Goal: Book appointment/travel/reservation

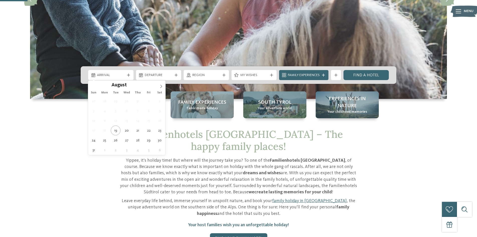
click at [123, 76] on span "Arrival" at bounding box center [111, 75] width 28 height 5
click at [162, 85] on icon at bounding box center [161, 86] width 4 height 4
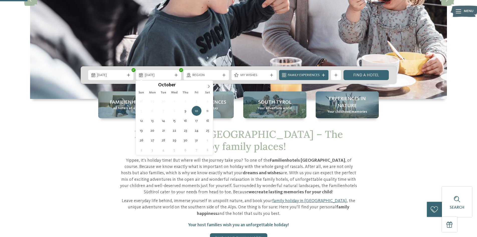
click at [88, 131] on div "Familienhotels Südtirol – The happy family places! Yippee, it’s holiday time! B…" at bounding box center [238, 191] width 341 height 127
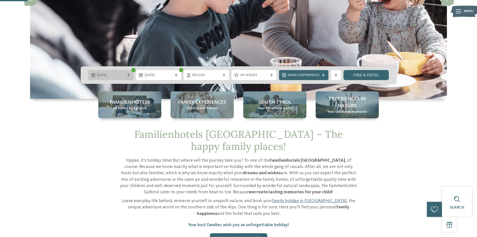
click at [123, 75] on span "[DATE]" at bounding box center [111, 75] width 28 height 5
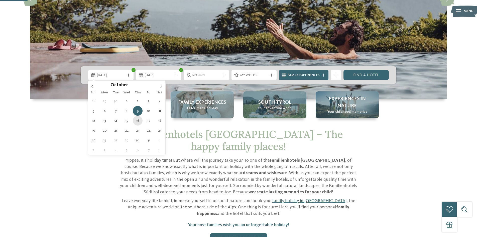
type div "[DATE]"
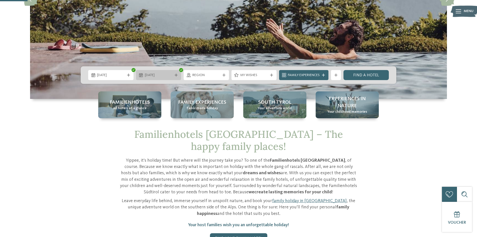
click at [153, 74] on span "[DATE]" at bounding box center [159, 75] width 28 height 5
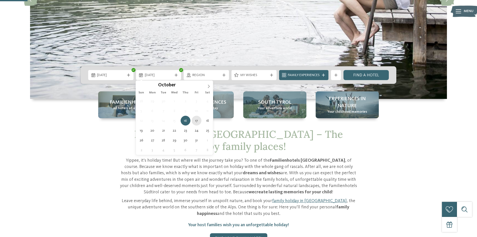
type div "17.10.2025"
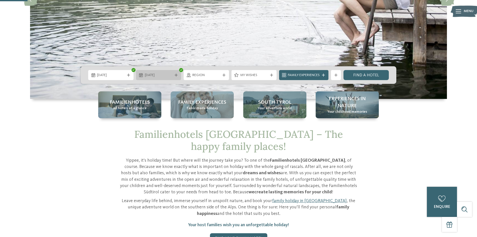
click at [152, 77] on span "17.10.2025" at bounding box center [159, 75] width 28 height 5
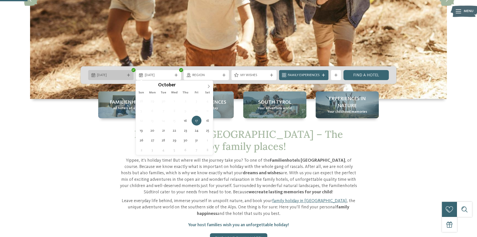
click at [115, 77] on span "[DATE]" at bounding box center [111, 75] width 28 height 5
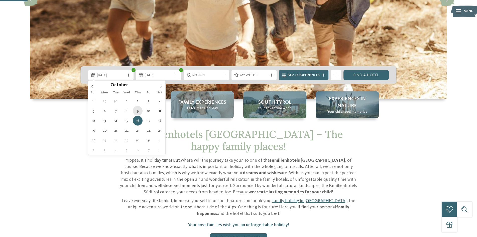
type div "[DATE]"
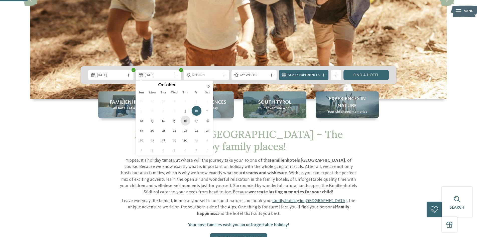
type div "[DATE]"
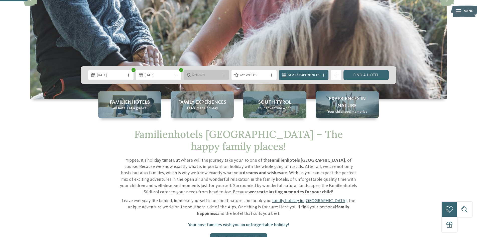
click at [198, 79] on div "Region" at bounding box center [206, 75] width 45 height 10
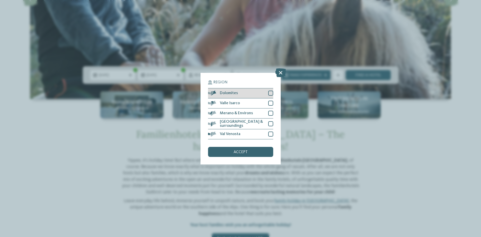
click at [267, 91] on div "Dolomites" at bounding box center [240, 93] width 65 height 10
click at [244, 154] on div "accept" at bounding box center [240, 152] width 65 height 10
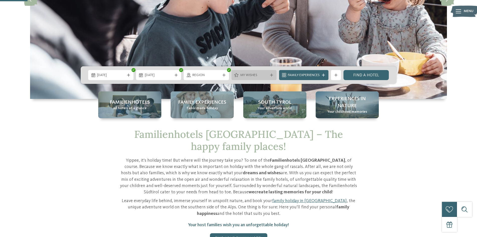
click at [248, 73] on span "My wishes" at bounding box center [254, 75] width 28 height 5
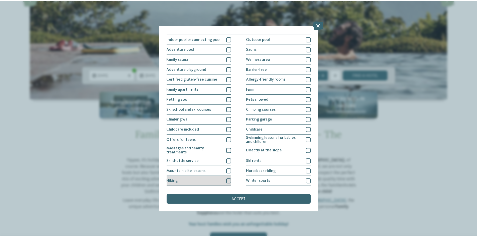
scroll to position [1, 0]
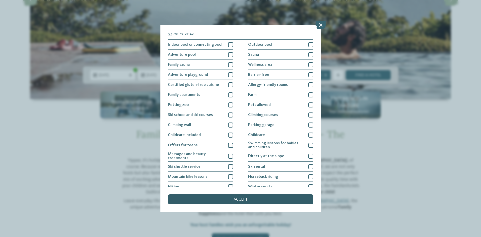
click at [220, 199] on div "accept" at bounding box center [240, 199] width 145 height 10
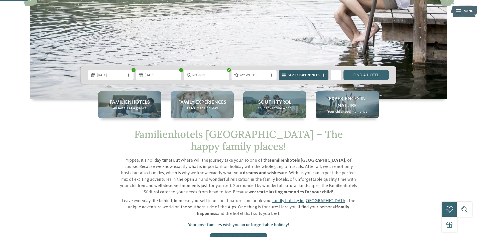
click at [314, 73] on span "Family Experiences" at bounding box center [304, 75] width 32 height 5
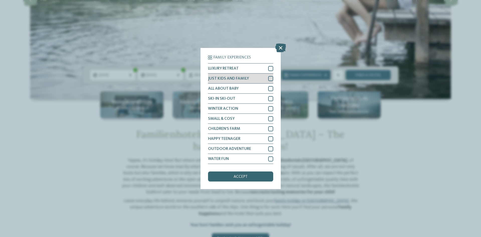
click at [272, 78] on div at bounding box center [270, 78] width 5 height 5
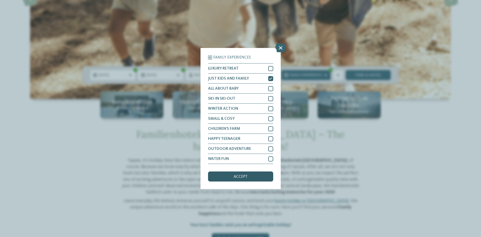
click at [231, 174] on div "accept" at bounding box center [240, 176] width 65 height 10
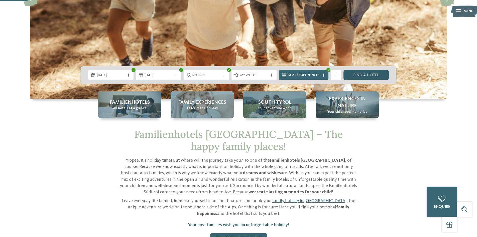
click at [359, 73] on link "Find a hotel" at bounding box center [366, 75] width 45 height 10
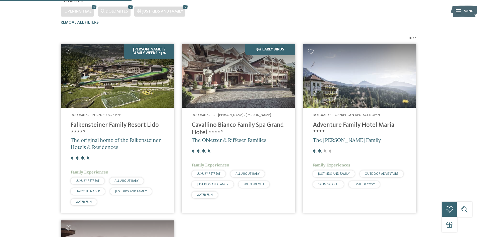
scroll to position [127, 0]
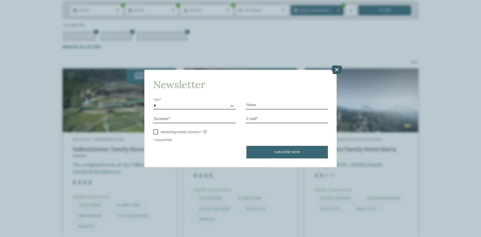
click at [339, 66] on icon at bounding box center [336, 69] width 11 height 9
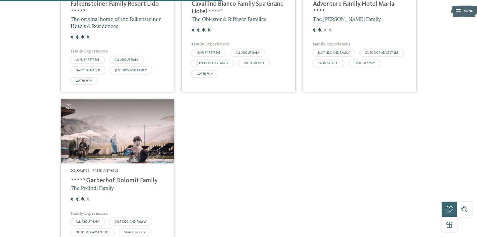
scroll to position [278, 0]
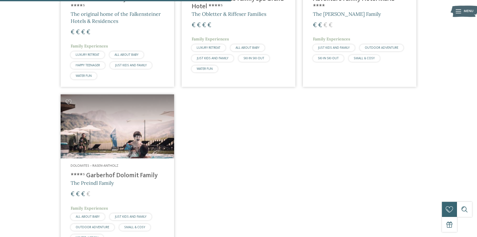
click at [107, 172] on h4 "****ˢ Garberhof Dolomit Family" at bounding box center [117, 176] width 93 height 8
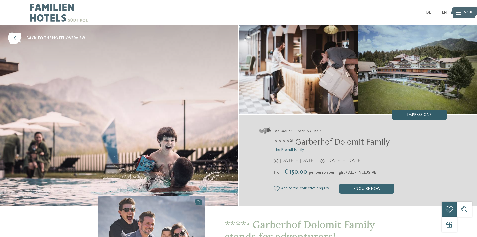
click at [410, 115] on span "Impressions" at bounding box center [419, 115] width 25 height 4
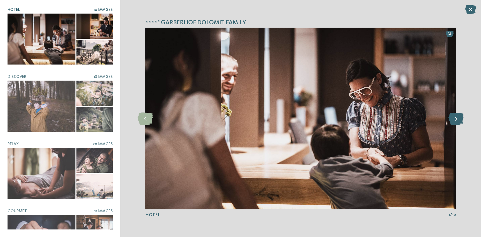
click at [449, 112] on icon at bounding box center [455, 118] width 15 height 13
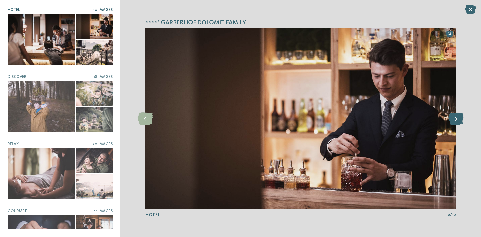
click at [458, 117] on icon at bounding box center [455, 118] width 15 height 13
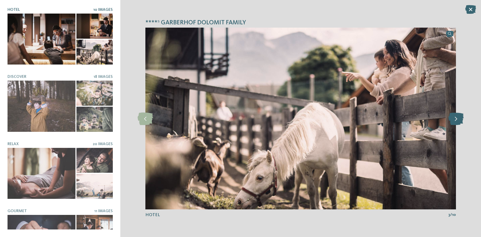
click at [458, 117] on icon at bounding box center [455, 118] width 15 height 13
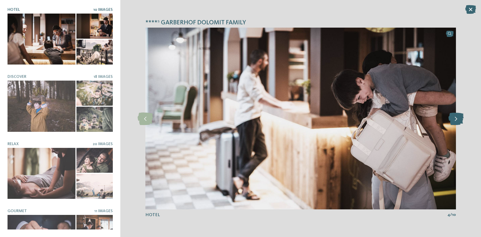
click at [458, 117] on icon at bounding box center [455, 118] width 15 height 13
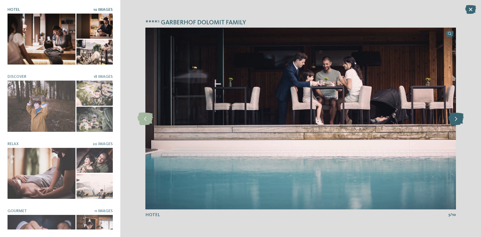
click at [458, 117] on icon at bounding box center [455, 118] width 15 height 13
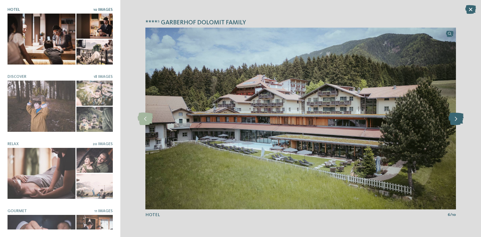
click at [458, 117] on icon at bounding box center [455, 118] width 15 height 13
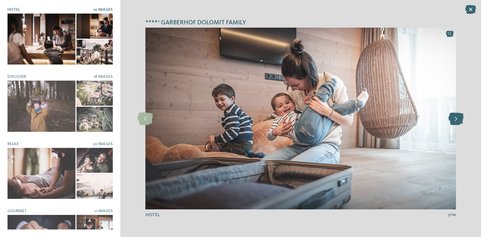
click at [458, 117] on icon at bounding box center [455, 118] width 15 height 13
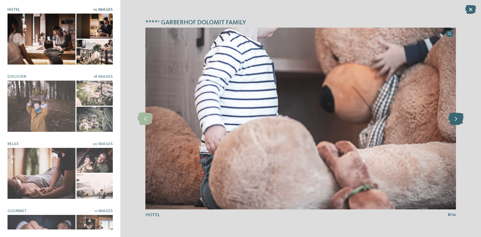
click at [458, 117] on icon at bounding box center [455, 118] width 15 height 13
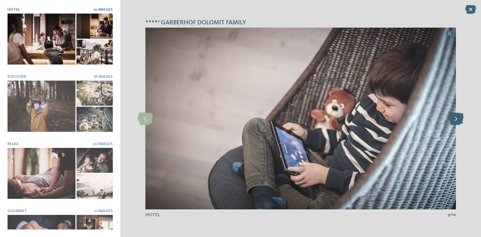
click at [458, 117] on icon at bounding box center [455, 118] width 15 height 13
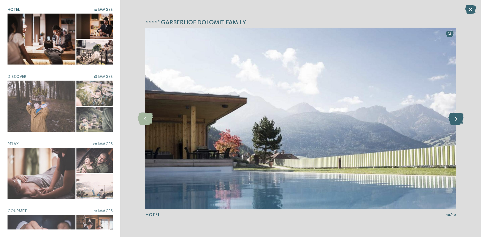
click at [458, 117] on icon at bounding box center [455, 118] width 15 height 13
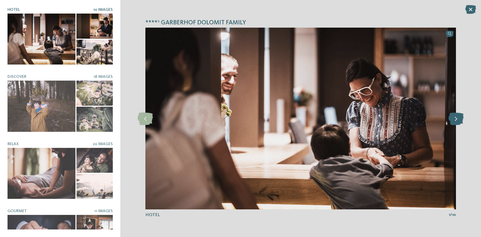
click at [458, 117] on icon at bounding box center [455, 118] width 15 height 13
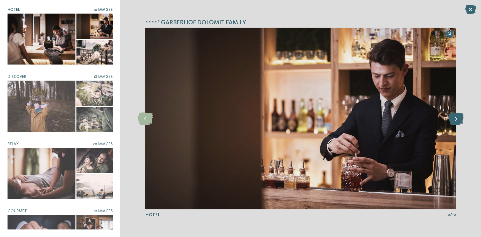
click at [458, 117] on icon at bounding box center [455, 118] width 15 height 13
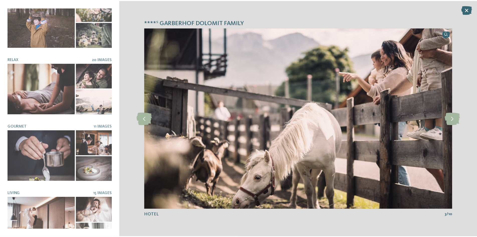
scroll to position [97, 0]
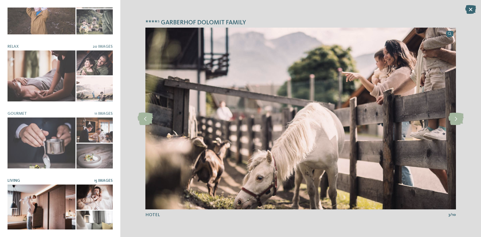
click at [34, 208] on div at bounding box center [42, 209] width 68 height 51
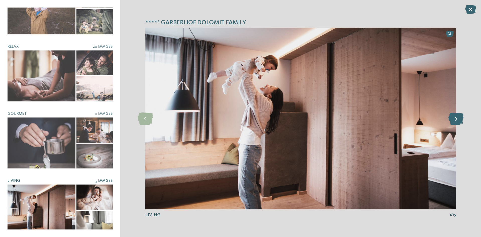
click at [461, 120] on icon at bounding box center [455, 118] width 15 height 13
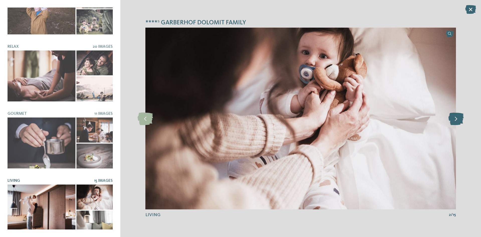
click at [461, 120] on icon at bounding box center [455, 118] width 15 height 13
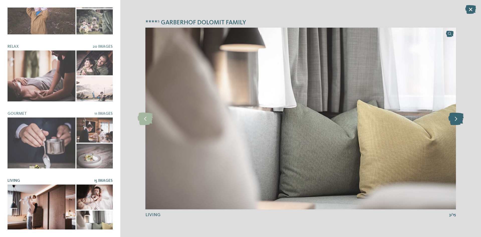
click at [461, 120] on icon at bounding box center [455, 118] width 15 height 13
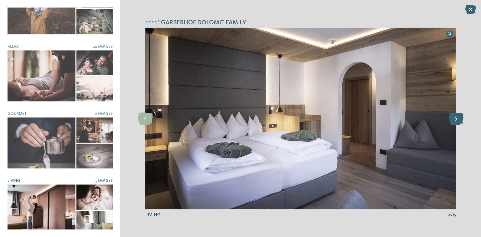
click at [461, 120] on icon at bounding box center [455, 118] width 15 height 13
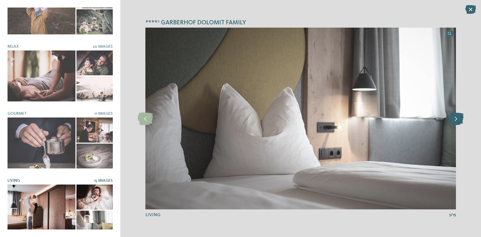
click at [461, 120] on icon at bounding box center [455, 118] width 15 height 13
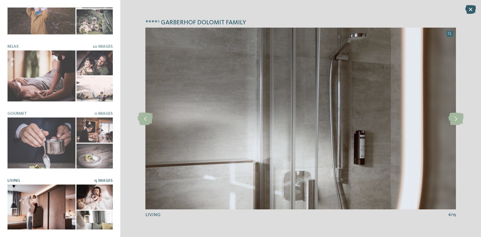
click at [471, 10] on icon at bounding box center [470, 9] width 11 height 9
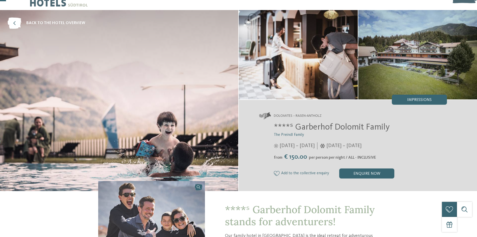
scroll to position [25, 0]
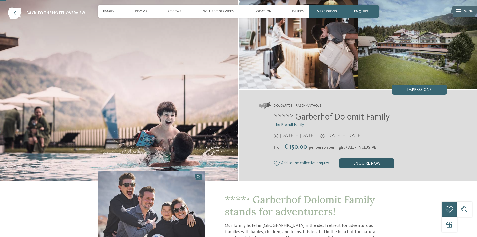
click at [353, 165] on div "enquire now" at bounding box center [366, 163] width 55 height 10
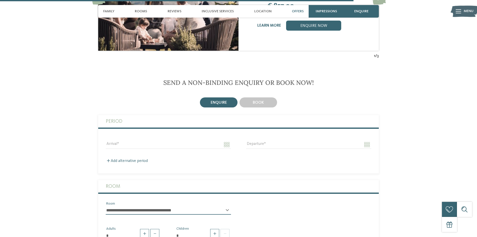
scroll to position [1399, 0]
